Goal: Transaction & Acquisition: Purchase product/service

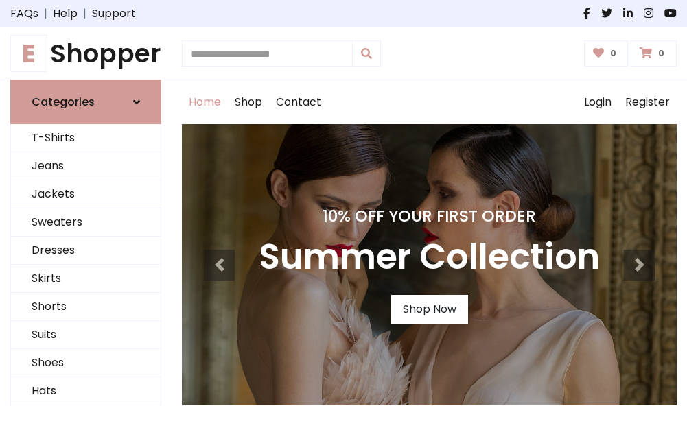
click at [343, 220] on h4 "10% Off Your First Order" at bounding box center [429, 216] width 341 height 19
click at [429, 310] on link "Shop Now" at bounding box center [429, 309] width 77 height 29
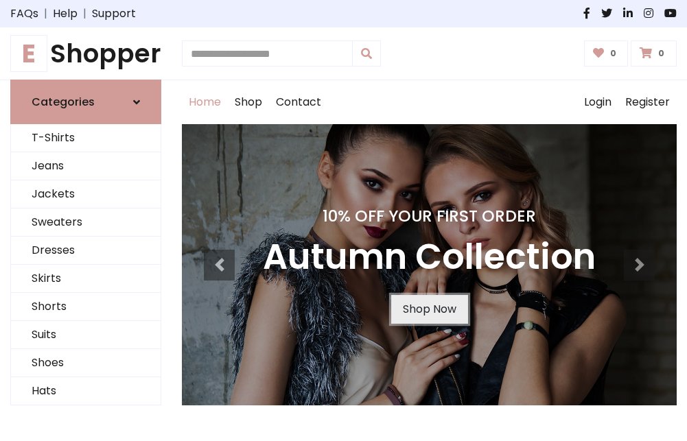
click at [429, 310] on link "Shop Now" at bounding box center [429, 309] width 77 height 29
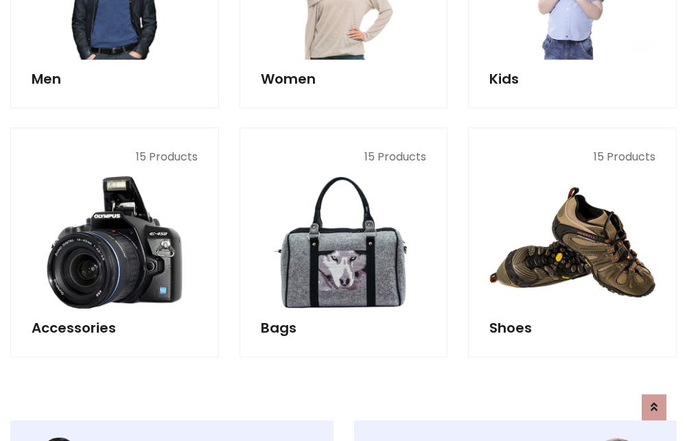
scroll to position [1369, 0]
